Goal: Complete application form

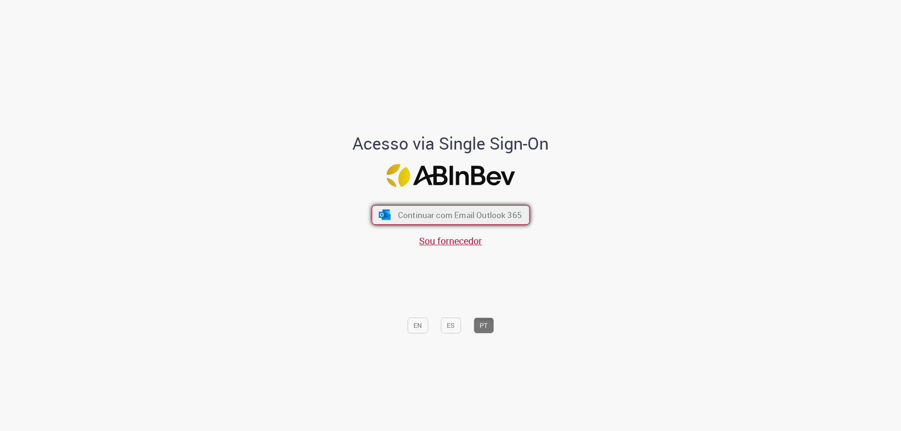
click at [438, 211] on span "Continuar com Email Outlook 365" at bounding box center [460, 215] width 124 height 11
